Goal: Task Accomplishment & Management: Complete application form

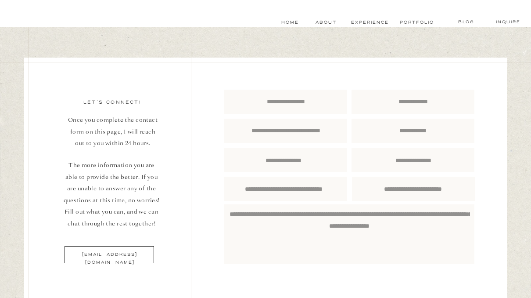
click at [502, 90] on div at bounding box center [265, 196] width 483 height 276
click at [506, 87] on div at bounding box center [265, 196] width 483 height 276
